Goal: Task Accomplishment & Management: Use online tool/utility

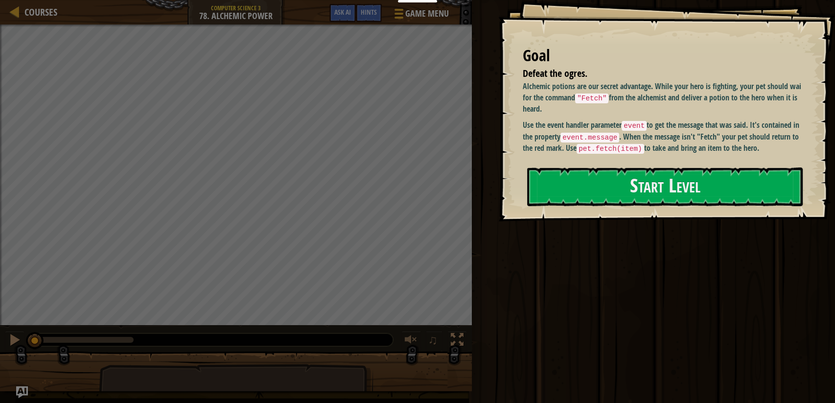
click at [496, 88] on div "Run ⇧↵ Submit Done" at bounding box center [652, 199] width 366 height 398
click at [641, 184] on button "Start Level" at bounding box center [664, 186] width 275 height 39
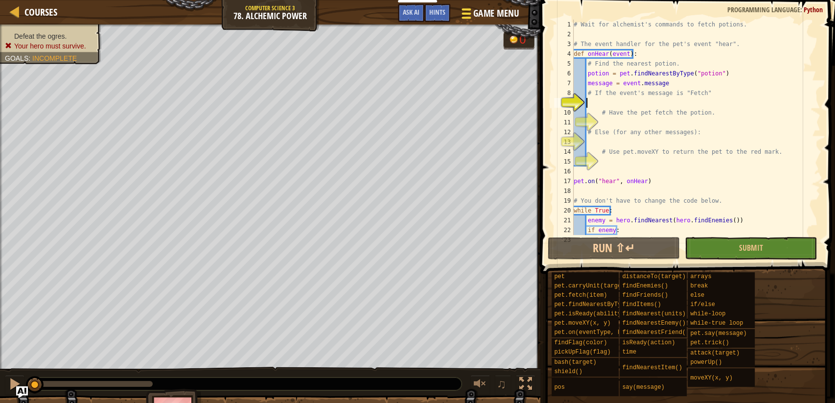
click at [471, 14] on div at bounding box center [465, 13] width 13 height 14
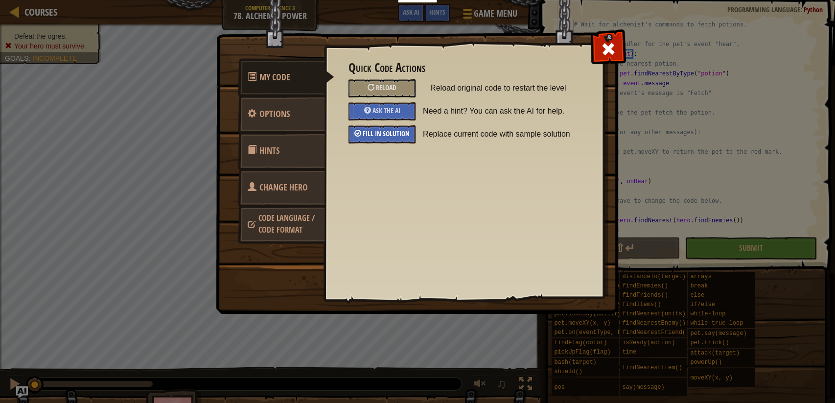
click at [384, 127] on div "Fill in solution" at bounding box center [381, 134] width 67 height 18
click at [604, 45] on span at bounding box center [608, 49] width 16 height 16
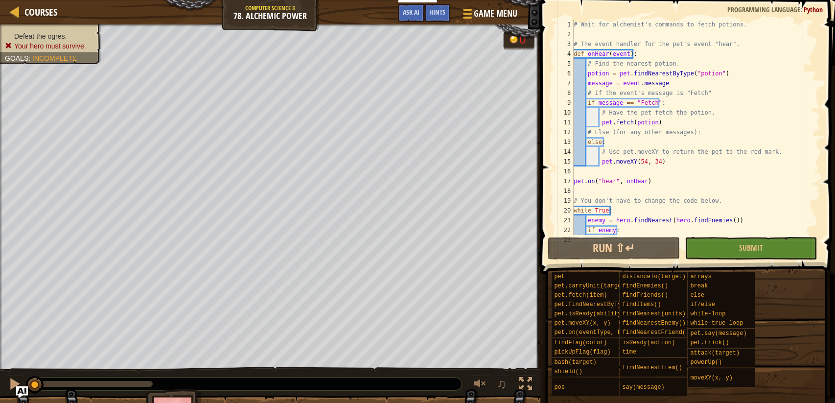
click at [642, 225] on div "# Wait for alchemist's commands to fetch potions. # The event handler for the p…" at bounding box center [690, 137] width 239 height 235
type textarea "hero.moveXY(40, 34)"
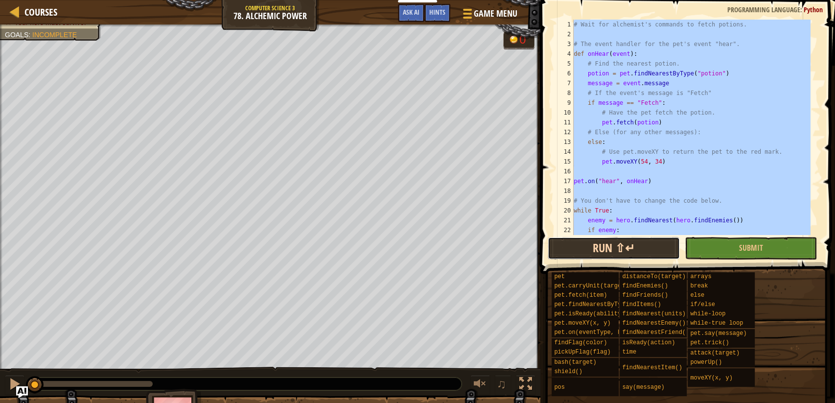
click at [637, 249] on button "Run ⇧↵" at bounding box center [613, 248] width 132 height 23
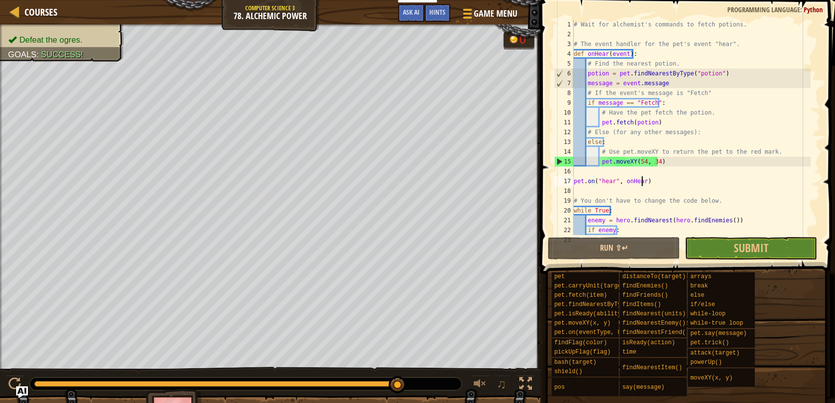
click at [641, 180] on div "# Wait for alchemist's commands to fetch potions. # The event handler for the p…" at bounding box center [690, 137] width 239 height 235
type textarea "hero.moveXY(40, 34)"
